Goal: Check status: Check status

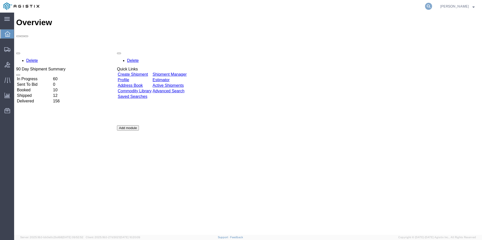
click at [428, 6] on icon at bounding box center [428, 6] width 7 height 7
click at [325, 8] on input "search" at bounding box center [348, 6] width 153 height 12
click at [315, 7] on input "search" at bounding box center [348, 6] width 153 height 12
type input "GDIT-77743"
click at [429, 7] on icon at bounding box center [428, 6] width 7 height 7
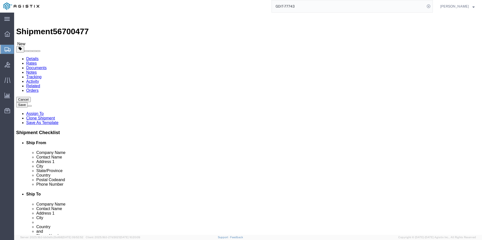
select select "69651"
select select "34240"
click icon
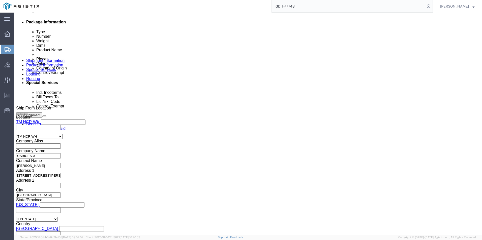
scroll to position [126, 0]
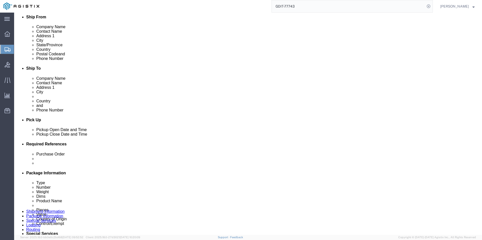
click icon
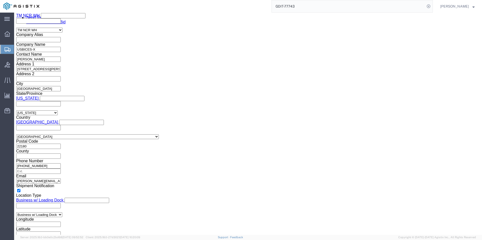
scroll to position [207, 0]
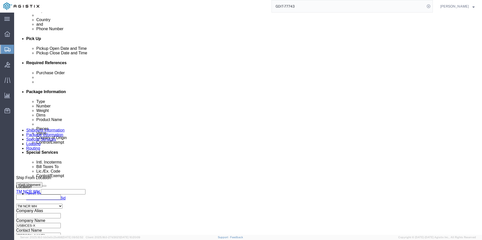
click icon
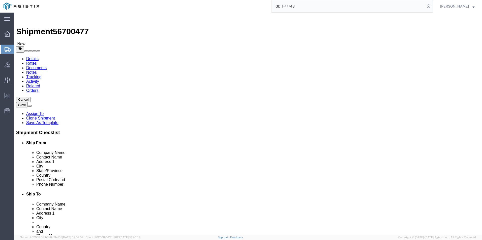
drag, startPoint x: 263, startPoint y: 117, endPoint x: 232, endPoint y: 115, distance: 30.3
click div "Location TM SCE My Profile Location Master Location [GEOGRAPHIC_DATA] TM [GEOGR…"
drag, startPoint x: 267, startPoint y: 123, endPoint x: 246, endPoint y: 125, distance: 21.0
click div "Bldg. 84"
drag, startPoint x: 275, startPoint y: 133, endPoint x: 249, endPoint y: 135, distance: 26.1
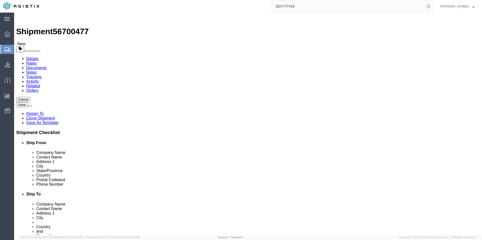
click div "Huntingdon"
drag, startPoint x: 298, startPoint y: 173, endPoint x: 253, endPoint y: 175, distance: 44.9
click div "[PHONE_NUMBER]"
click icon
click dd "12.71 USD"
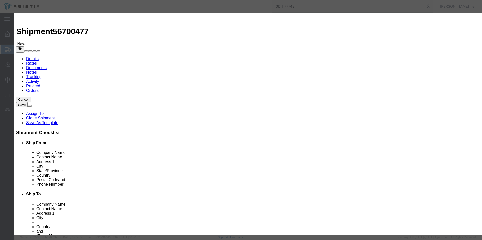
click button "button"
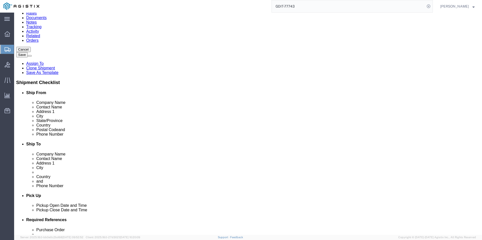
scroll to position [50, 0]
click dd "118.47 USD"
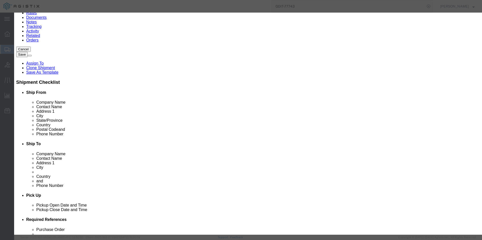
click icon "button"
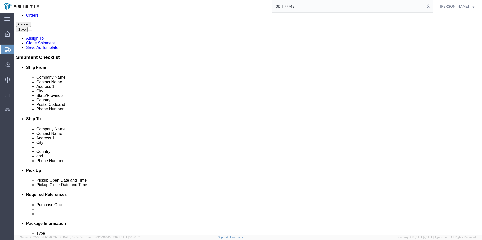
scroll to position [76, 0]
click dd "170.50 USD"
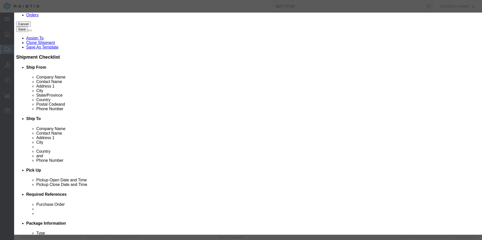
click icon "button"
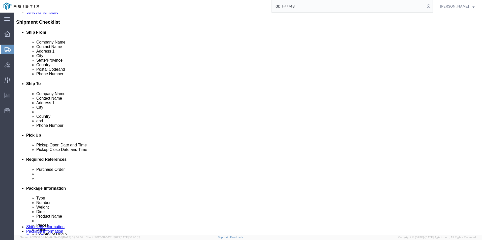
scroll to position [126, 0]
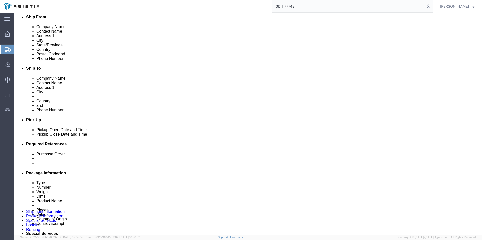
click dd "317.85 USD"
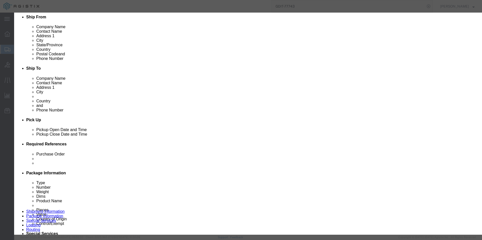
drag, startPoint x: 161, startPoint y: 101, endPoint x: 141, endPoint y: 103, distance: 20.3
click div "468770"
click icon "button"
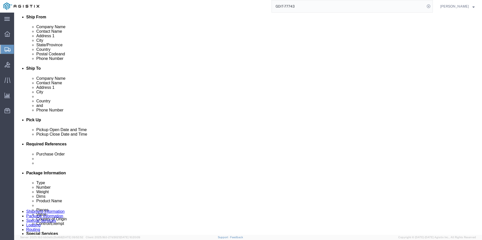
click div "Pieces: 2.00 Each Total value: 78.68 USD"
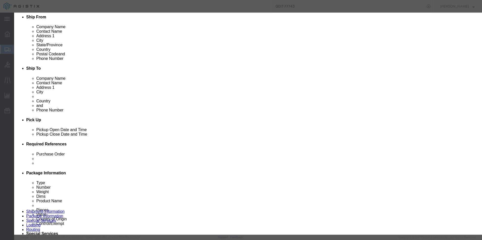
drag, startPoint x: 160, startPoint y: 38, endPoint x: 188, endPoint y: 39, distance: 28.0
click input ""Clorox Disinfecting Wipes, Bleach Free, Crisp Lemon, 35 Wipes Per Pack, Case O…"
drag, startPoint x: 160, startPoint y: 102, endPoint x: 146, endPoint y: 104, distance: 13.7
click input "733753"
click icon "button"
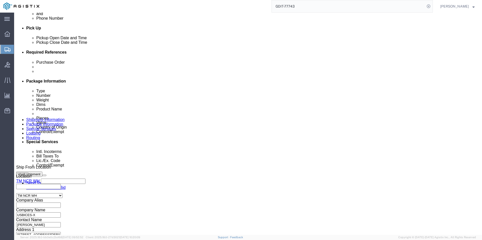
scroll to position [227, 0]
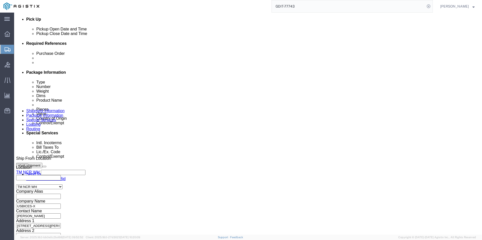
click dd "2.00 Kilogram"
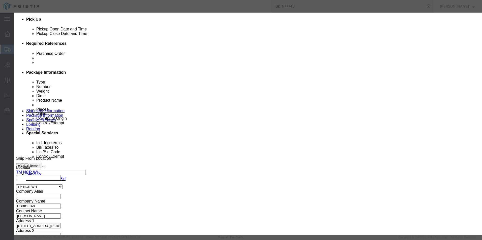
click select "Select Bag Barrels 100Board Feet Bottle Box Blister Pack Carats Can Capsule Car…"
select select "PC"
click select "Select Bag Barrels 100Board Feet Bottle Box Blister Pack Carats Can Capsule Car…"
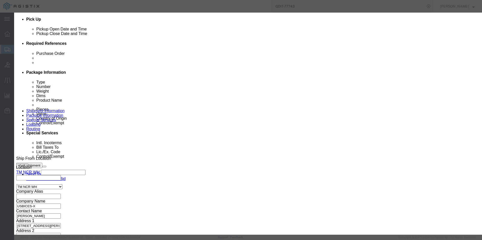
drag, startPoint x: 164, startPoint y: 100, endPoint x: 125, endPoint y: 101, distance: 38.6
click div "Model 9860066"
click icon "button"
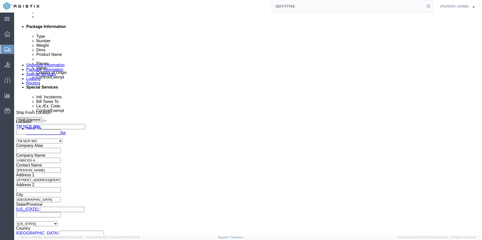
scroll to position [277, 0]
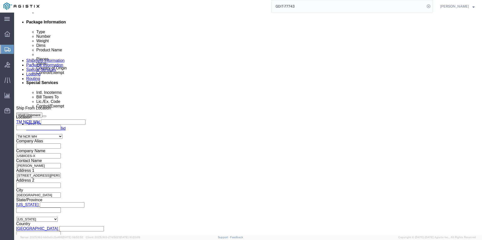
click dd "599.85 USD"
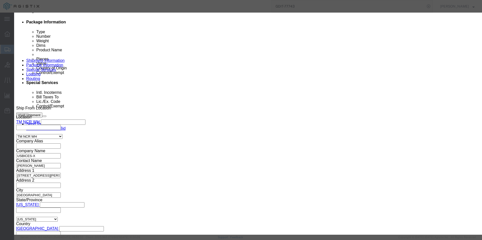
drag, startPoint x: 161, startPoint y: 102, endPoint x: 141, endPoint y: 104, distance: 19.7
click div "273646"
click button "button"
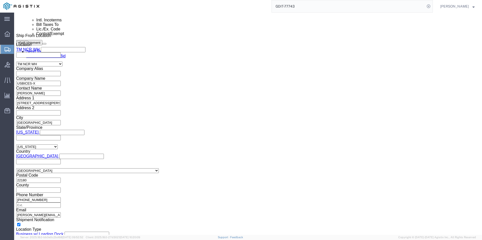
scroll to position [378, 0]
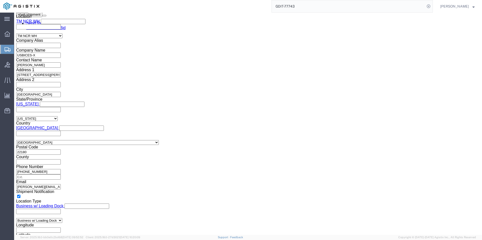
click dd "115.25 USD"
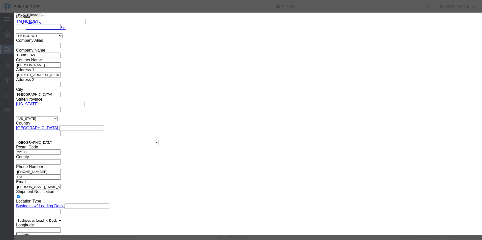
drag, startPoint x: 161, startPoint y: 101, endPoint x: 122, endPoint y: 105, distance: 38.2
click div "Product Name "Duracell Coppertop AAA Alkaline Batteries, Box Of 36" Pieces 5.00…"
click icon "button"
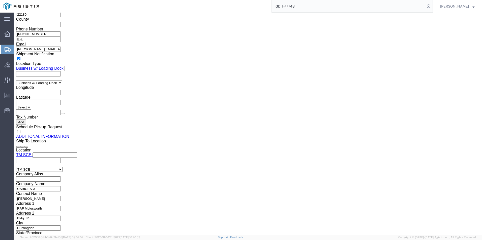
scroll to position [529, 0]
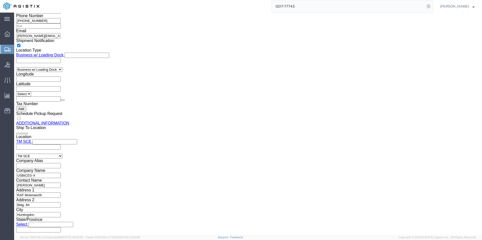
click dd "6.00 Each"
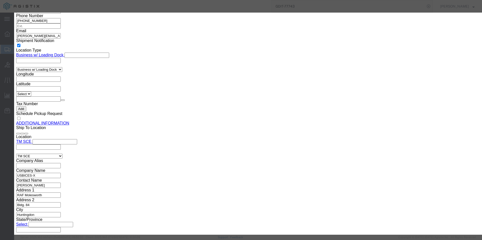
drag, startPoint x: 172, startPoint y: 102, endPoint x: 133, endPoint y: 102, distance: 39.6
click div "Model 945179"
click icon "button"
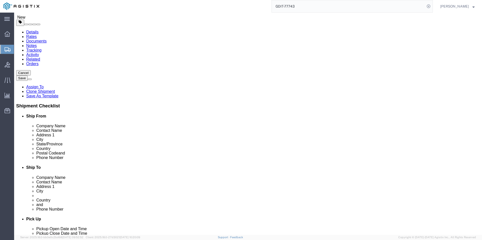
scroll to position [17, 0]
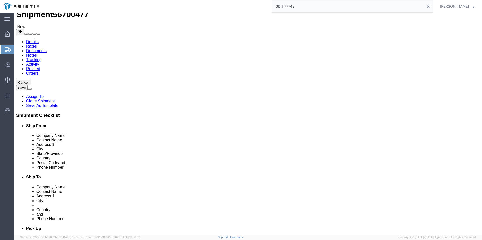
click div "Pieces: 2.00 Each Total value: 352.58 USD"
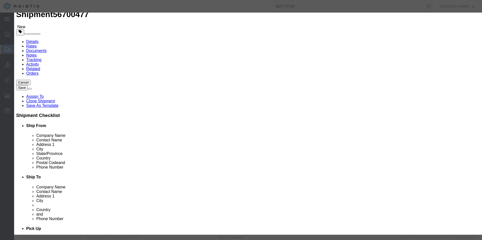
click icon "button"
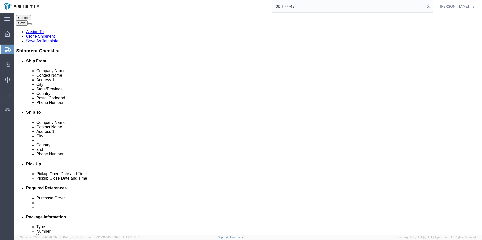
scroll to position [93, 0]
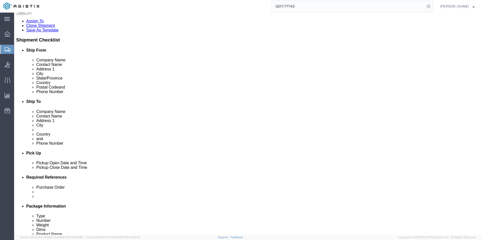
click dd "1.00 Each"
